Goal: Transaction & Acquisition: Purchase product/service

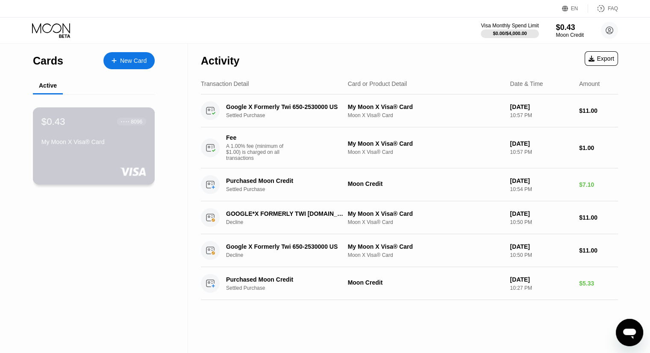
click at [131, 121] on div "8096" at bounding box center [137, 121] width 12 height 6
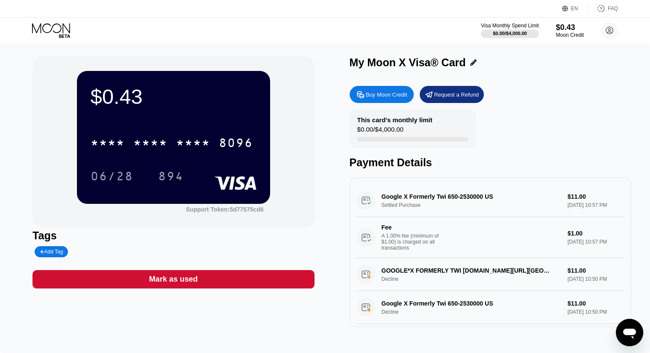
click at [376, 98] on div "Buy Moon Credit" at bounding box center [386, 94] width 41 height 7
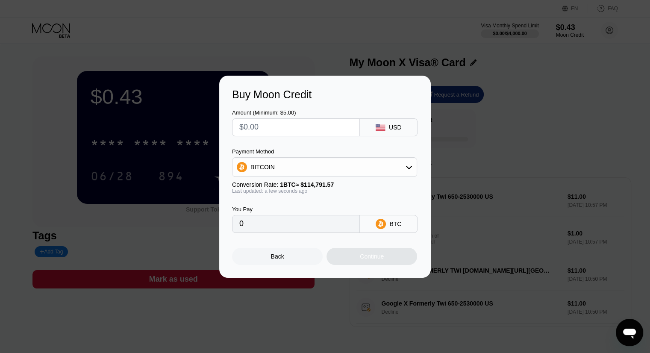
click at [313, 127] on input "text" at bounding box center [295, 127] width 113 height 17
type input "$5"
type input "0.00004356"
type input "$5"
click at [322, 165] on div "BITCOIN" at bounding box center [325, 167] width 184 height 17
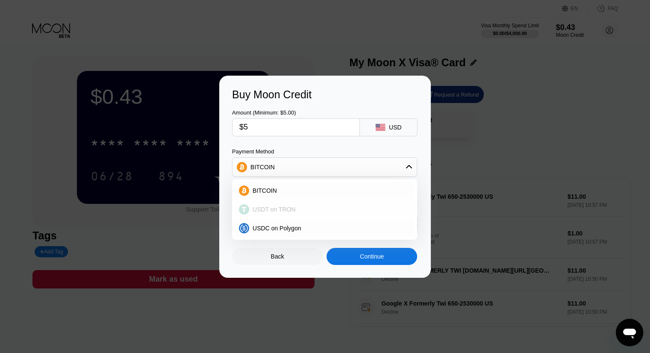
click at [296, 215] on div "USDT on TRON" at bounding box center [325, 209] width 180 height 17
type input "5.05"
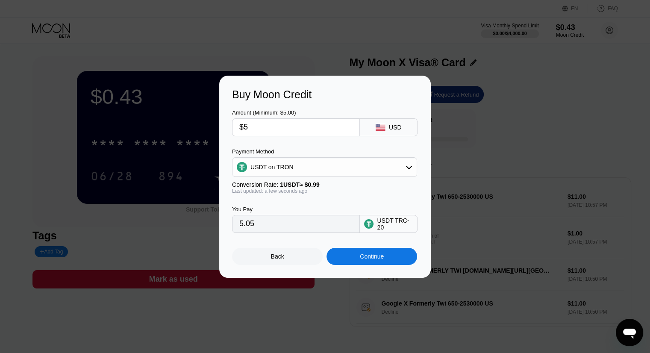
click at [298, 130] on input "$5" at bounding box center [295, 127] width 113 height 17
type input "0.00"
type input "$4"
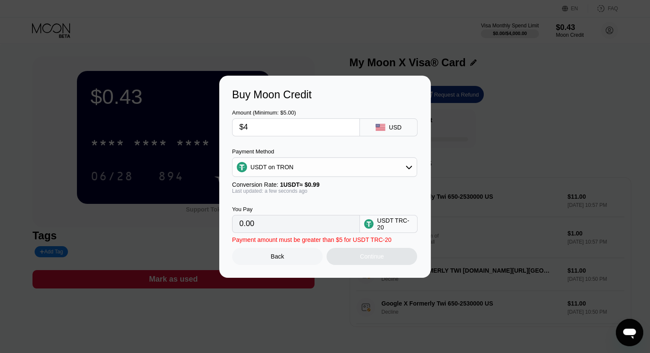
type input "4.04"
type input "0.00"
type input "$5"
type input "5.05"
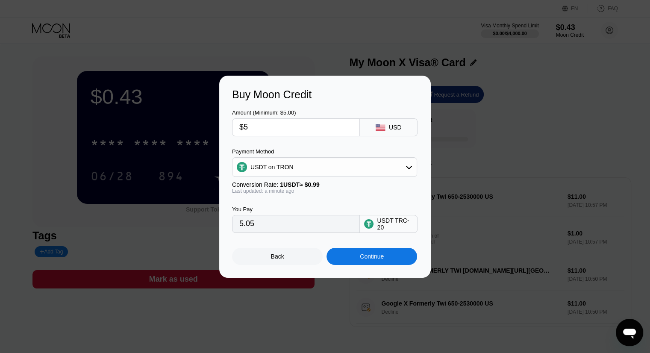
type input "$5"
click at [364, 259] on div "Continue" at bounding box center [372, 256] width 24 height 7
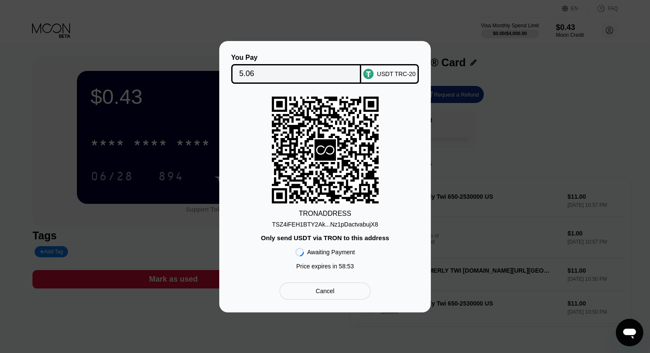
click at [337, 223] on div "TSZ4iFEH1BTY2Ak...Nz1pDactvabujX8" at bounding box center [325, 224] width 106 height 7
click at [376, 151] on rect at bounding box center [325, 150] width 107 height 107
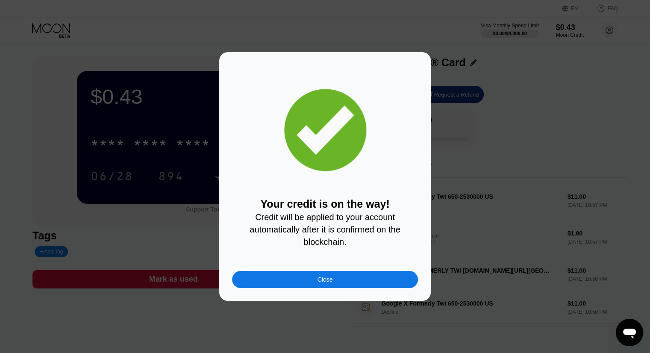
click at [347, 286] on div "Close" at bounding box center [325, 279] width 186 height 17
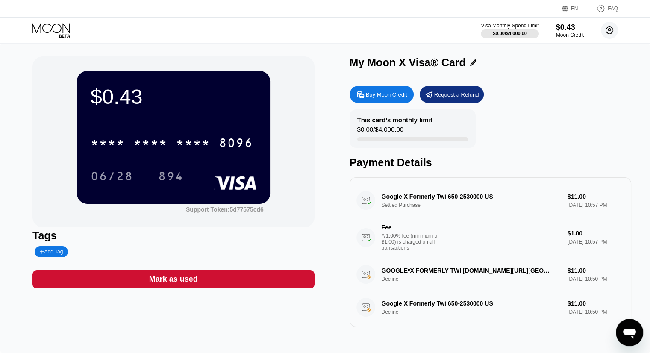
click at [605, 32] on circle at bounding box center [609, 30] width 17 height 17
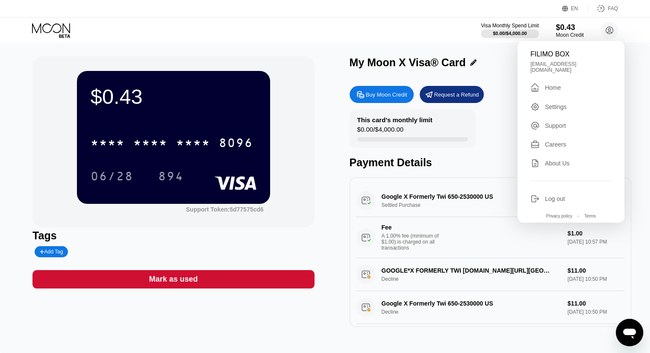
click at [560, 86] on div "Home" at bounding box center [553, 87] width 16 height 7
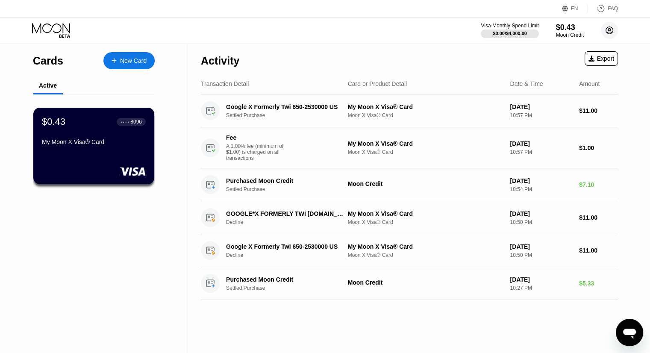
click at [613, 34] on circle at bounding box center [609, 30] width 17 height 17
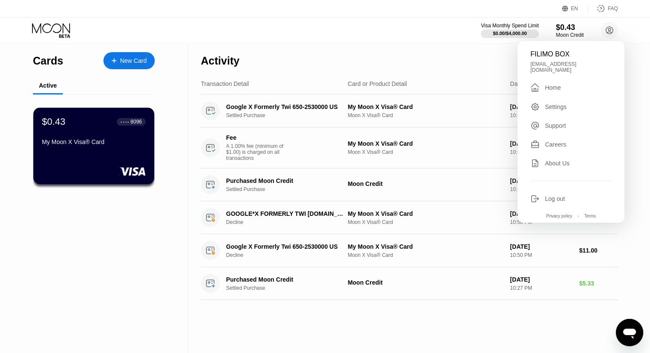
click at [562, 103] on div "Settings" at bounding box center [556, 106] width 22 height 7
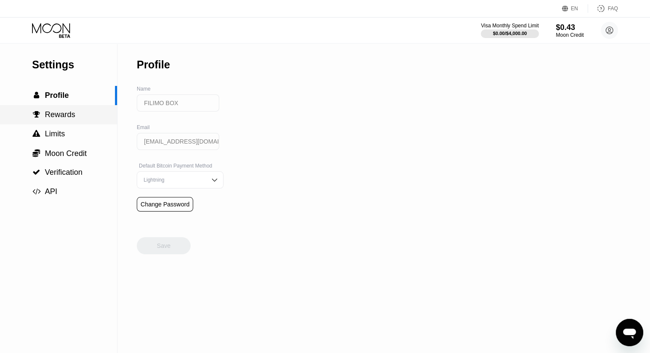
click at [75, 115] on div " Rewards" at bounding box center [58, 114] width 117 height 9
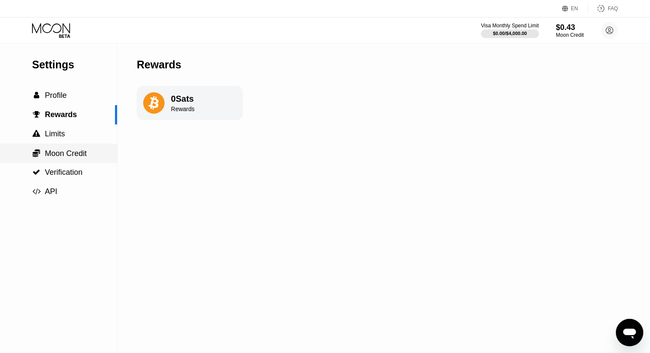
click at [68, 150] on div " Moon Credit" at bounding box center [58, 153] width 117 height 19
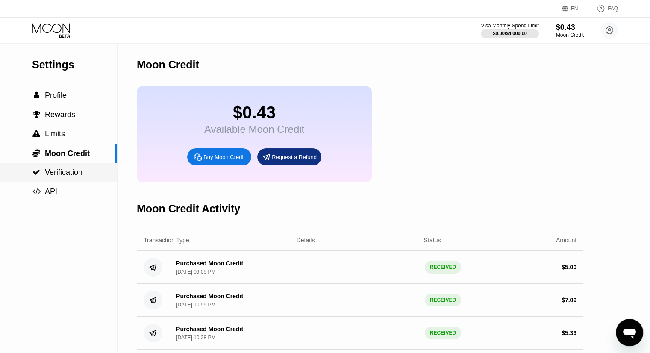
click at [80, 169] on div " Verification" at bounding box center [58, 172] width 117 height 19
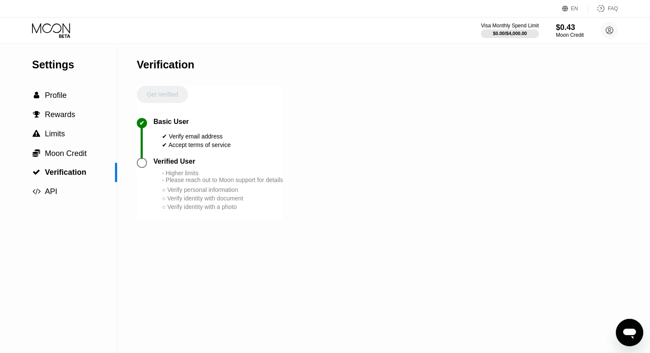
click at [169, 100] on div "Get Verified" at bounding box center [162, 102] width 51 height 32
click at [80, 158] on span "Moon Credit" at bounding box center [66, 153] width 42 height 9
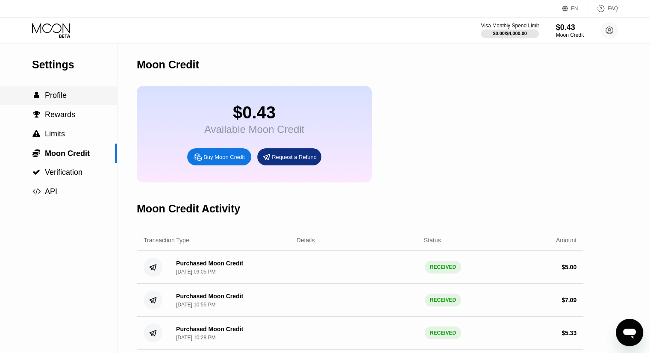
click at [72, 88] on div " Profile" at bounding box center [58, 95] width 117 height 19
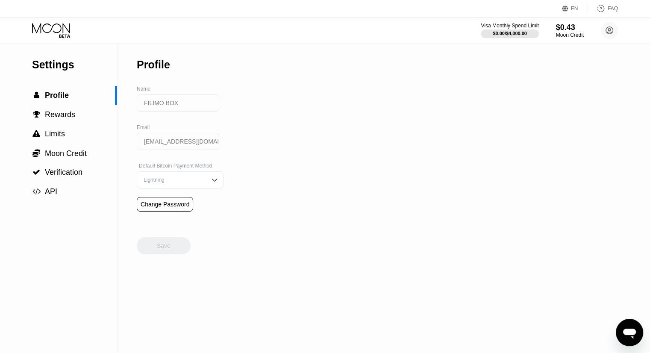
click at [50, 32] on icon at bounding box center [52, 30] width 40 height 15
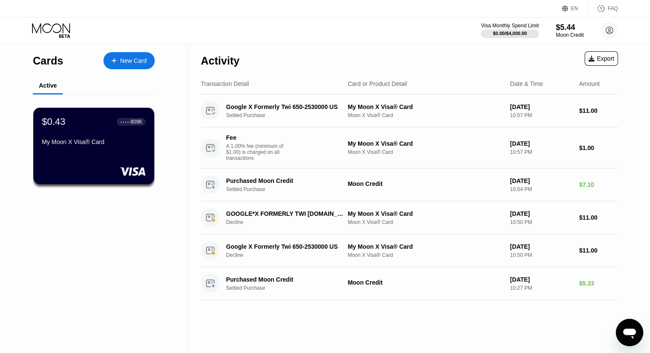
click at [136, 57] on div "New Card" at bounding box center [133, 60] width 27 height 7
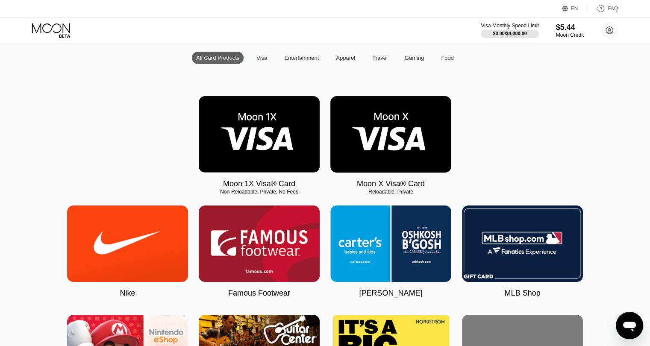
scroll to position [86, 0]
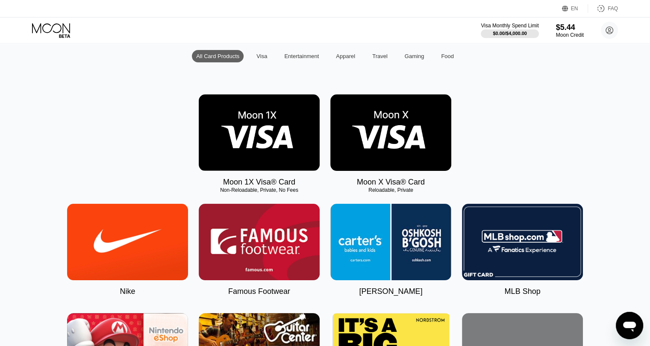
click at [285, 165] on img at bounding box center [259, 132] width 121 height 77
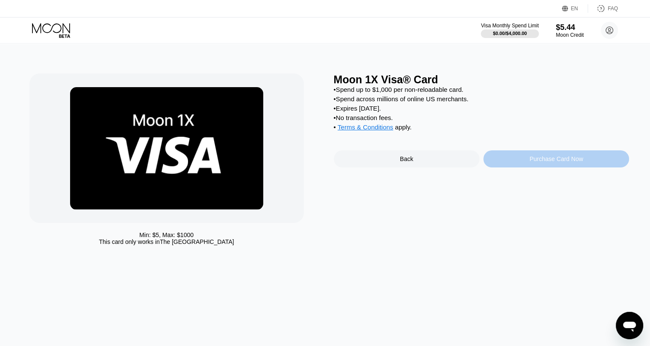
click at [519, 165] on div "Purchase Card Now" at bounding box center [557, 159] width 146 height 17
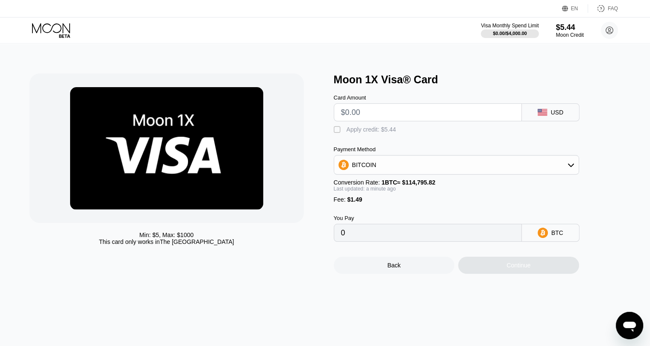
click at [63, 24] on icon at bounding box center [51, 28] width 38 height 10
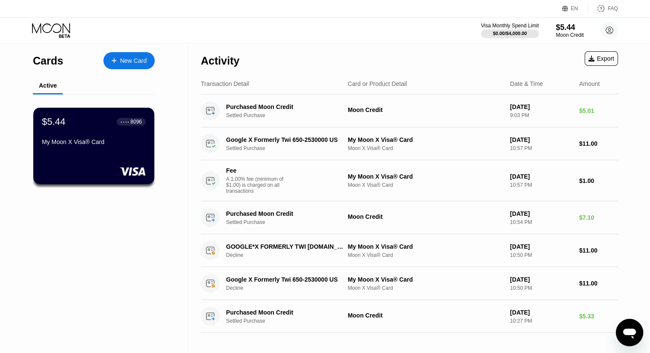
click at [128, 121] on div "● ● ● ●" at bounding box center [125, 122] width 9 height 3
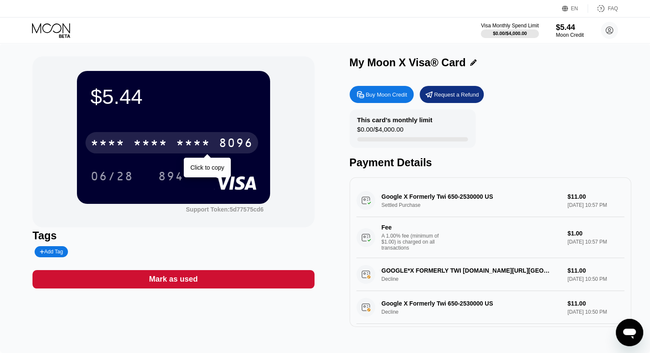
click at [238, 145] on div "8096" at bounding box center [236, 144] width 34 height 14
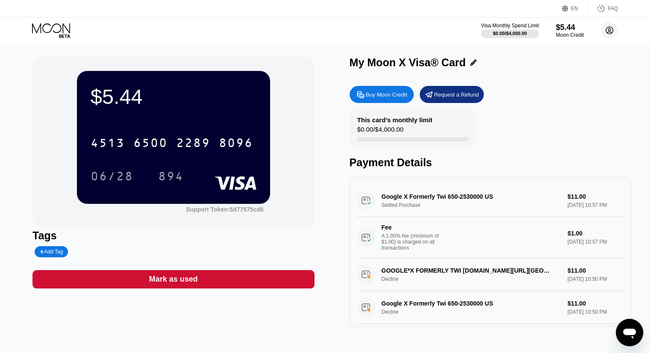
click at [608, 37] on circle at bounding box center [609, 30] width 17 height 17
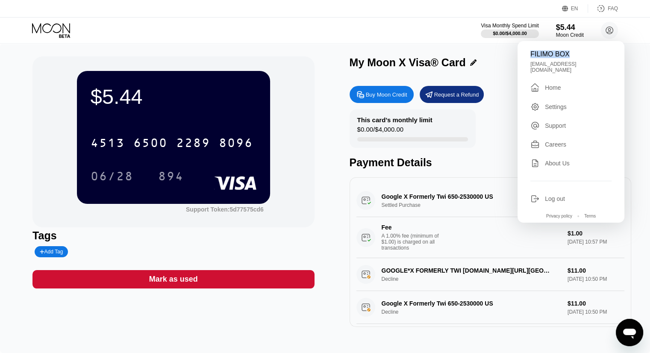
drag, startPoint x: 572, startPoint y: 55, endPoint x: 531, endPoint y: 54, distance: 40.2
click at [527, 57] on div "FILIMO BOX filimoama@gmail.com  Home Settings Support Careers About Us Log out…" at bounding box center [571, 132] width 107 height 182
copy div "FILIMO BOX"
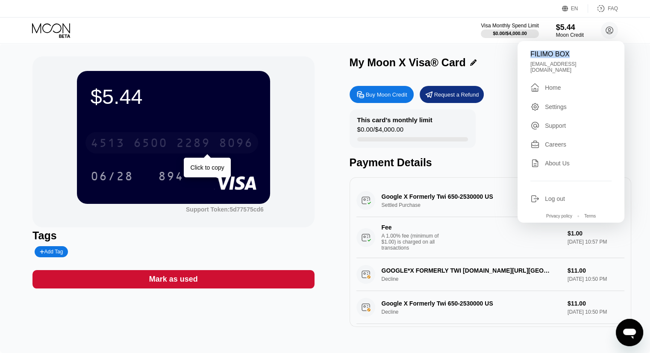
click at [195, 143] on div "2289" at bounding box center [193, 144] width 34 height 14
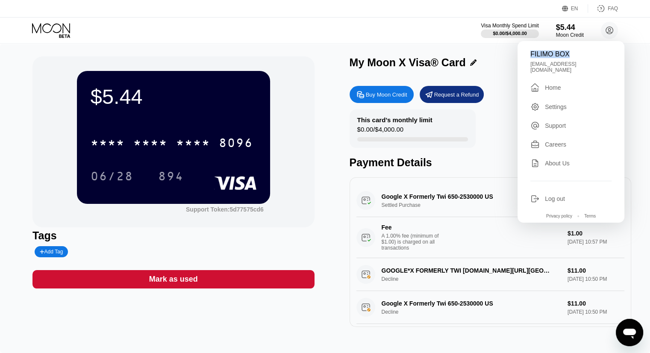
click at [328, 249] on div "$5.44 * * * * * * * * * * * * 8096 06/28 894 Support Token: 5d77575cd6 Tags Add…" at bounding box center [324, 191] width 585 height 271
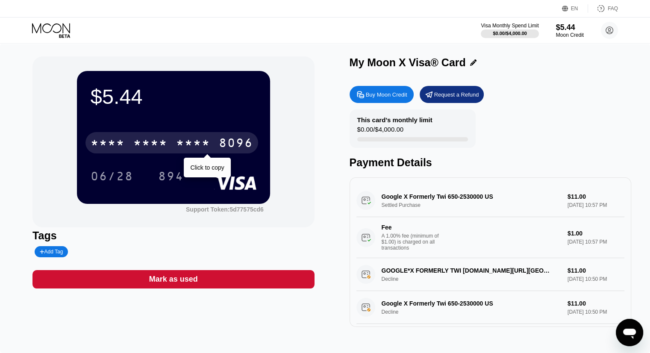
click at [212, 144] on div "* * * * * * * * * * * * 8096" at bounding box center [172, 142] width 173 height 21
click at [216, 146] on div "4513 6500 2289 8096" at bounding box center [172, 142] width 173 height 21
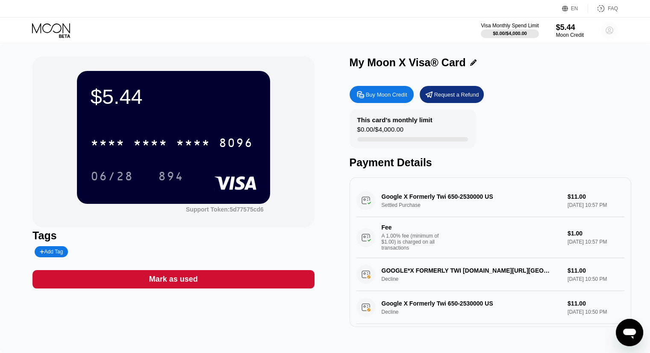
click at [607, 30] on circle at bounding box center [609, 30] width 17 height 17
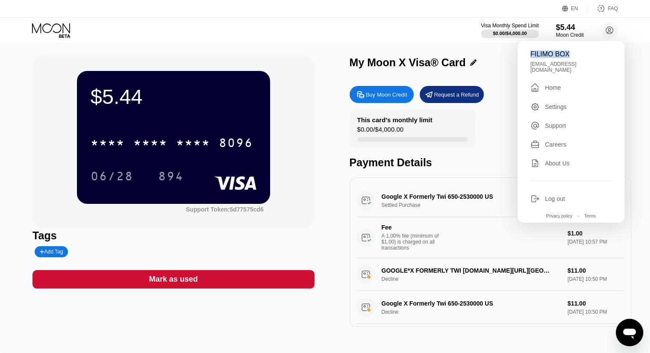
copy div "FILIMO BOX"
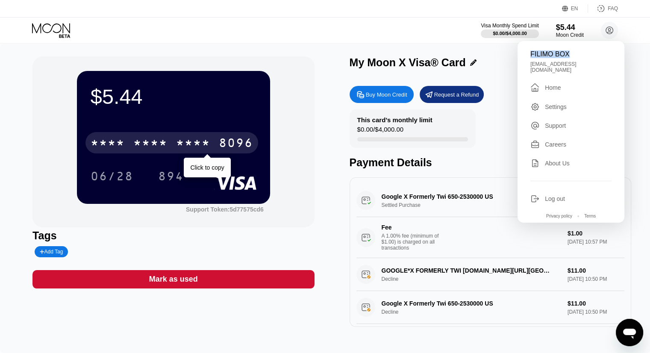
click at [164, 150] on div "* * * *" at bounding box center [150, 144] width 34 height 14
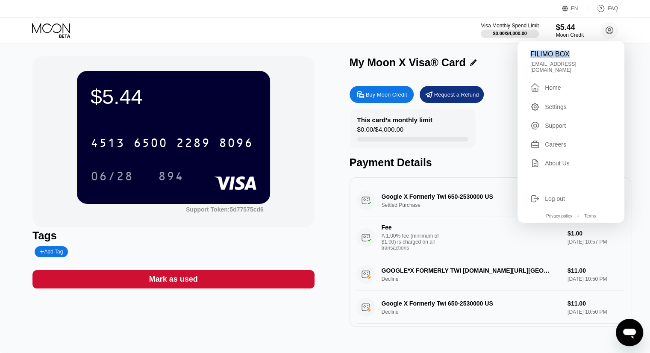
click at [171, 239] on div "Tags" at bounding box center [173, 236] width 282 height 12
